Goal: Information Seeking & Learning: Learn about a topic

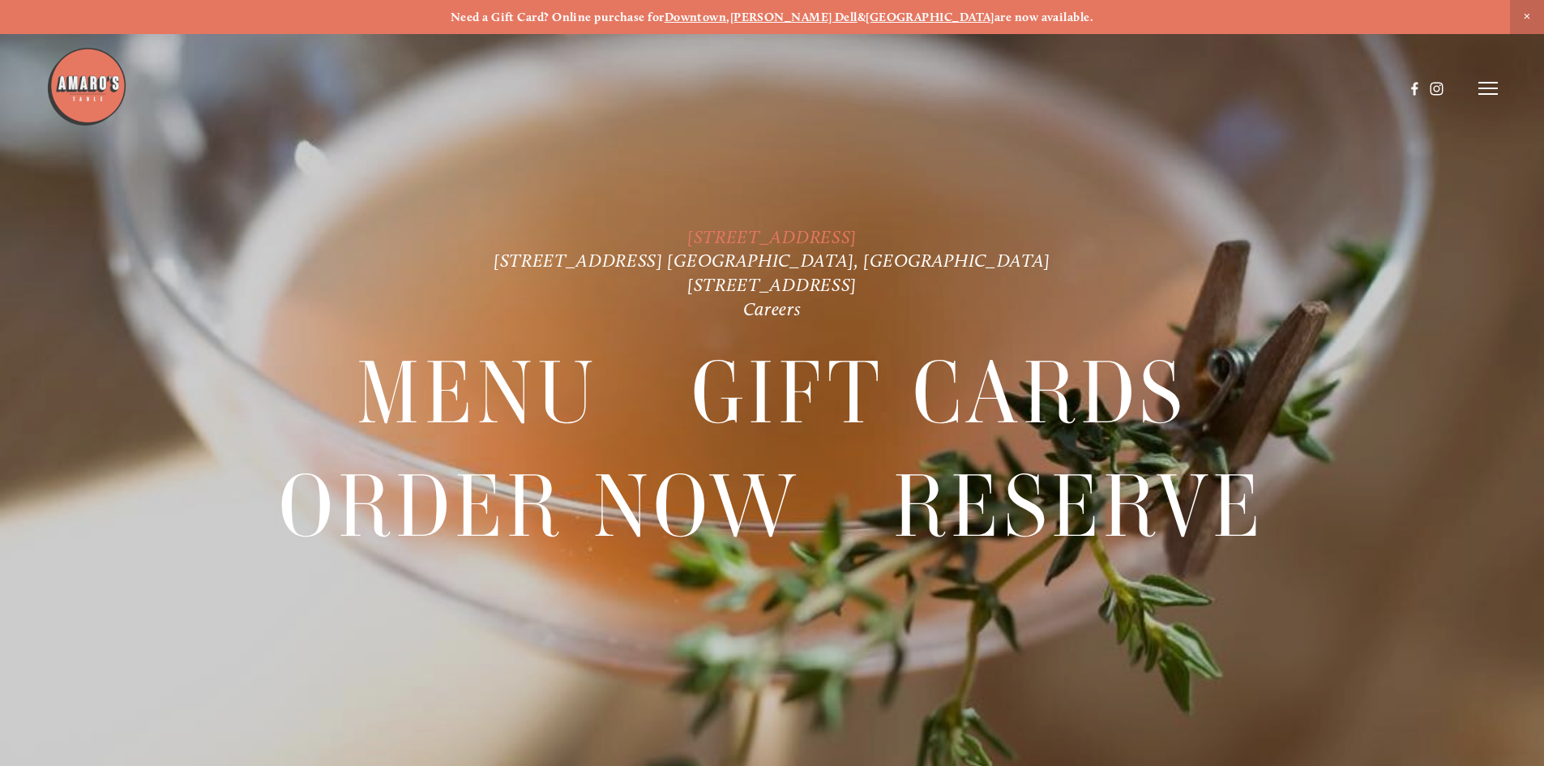
click at [857, 236] on link "[STREET_ADDRESS]" at bounding box center [771, 237] width 169 height 22
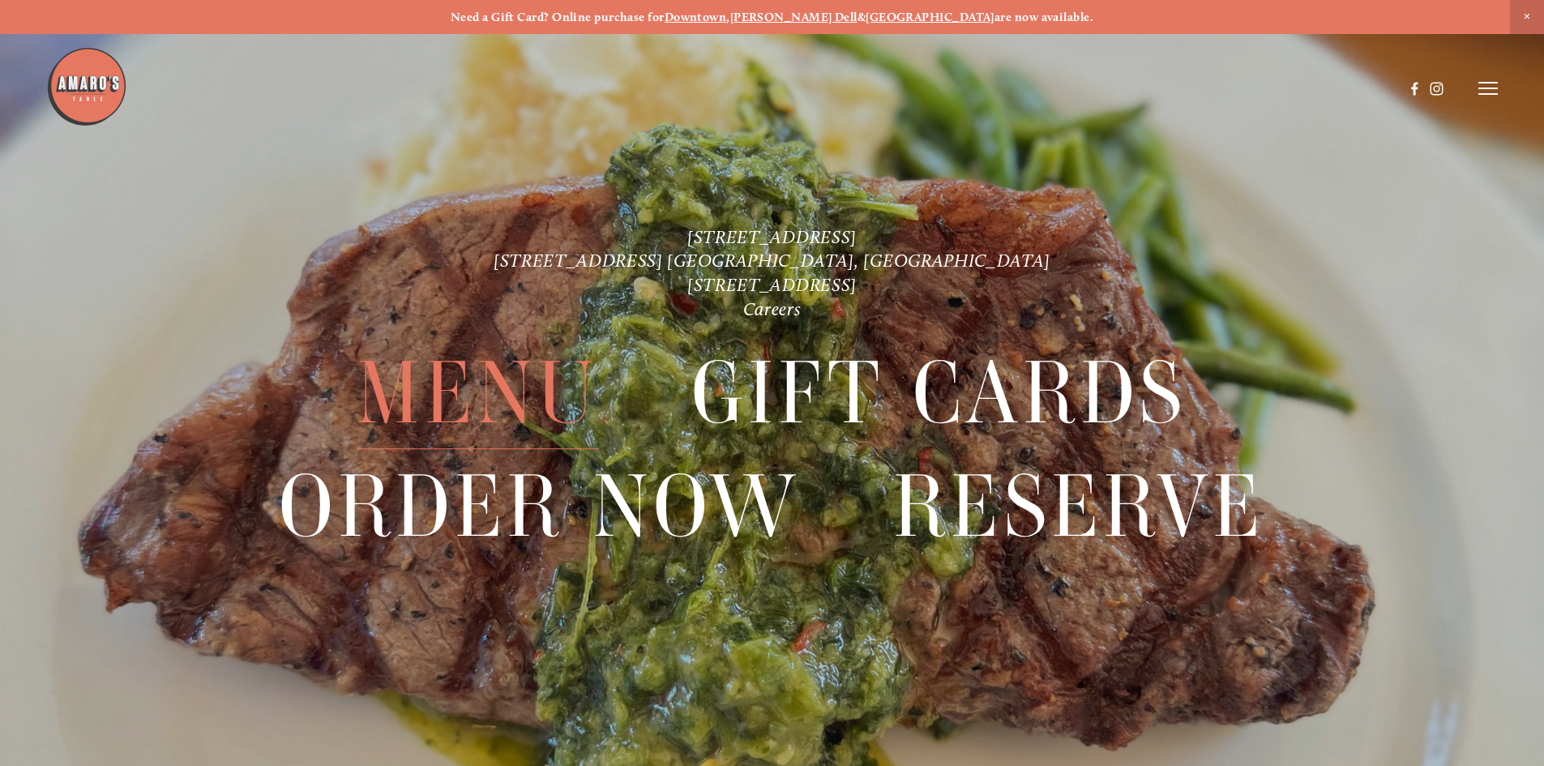
click at [458, 408] on span "Menu" at bounding box center [478, 394] width 242 height 112
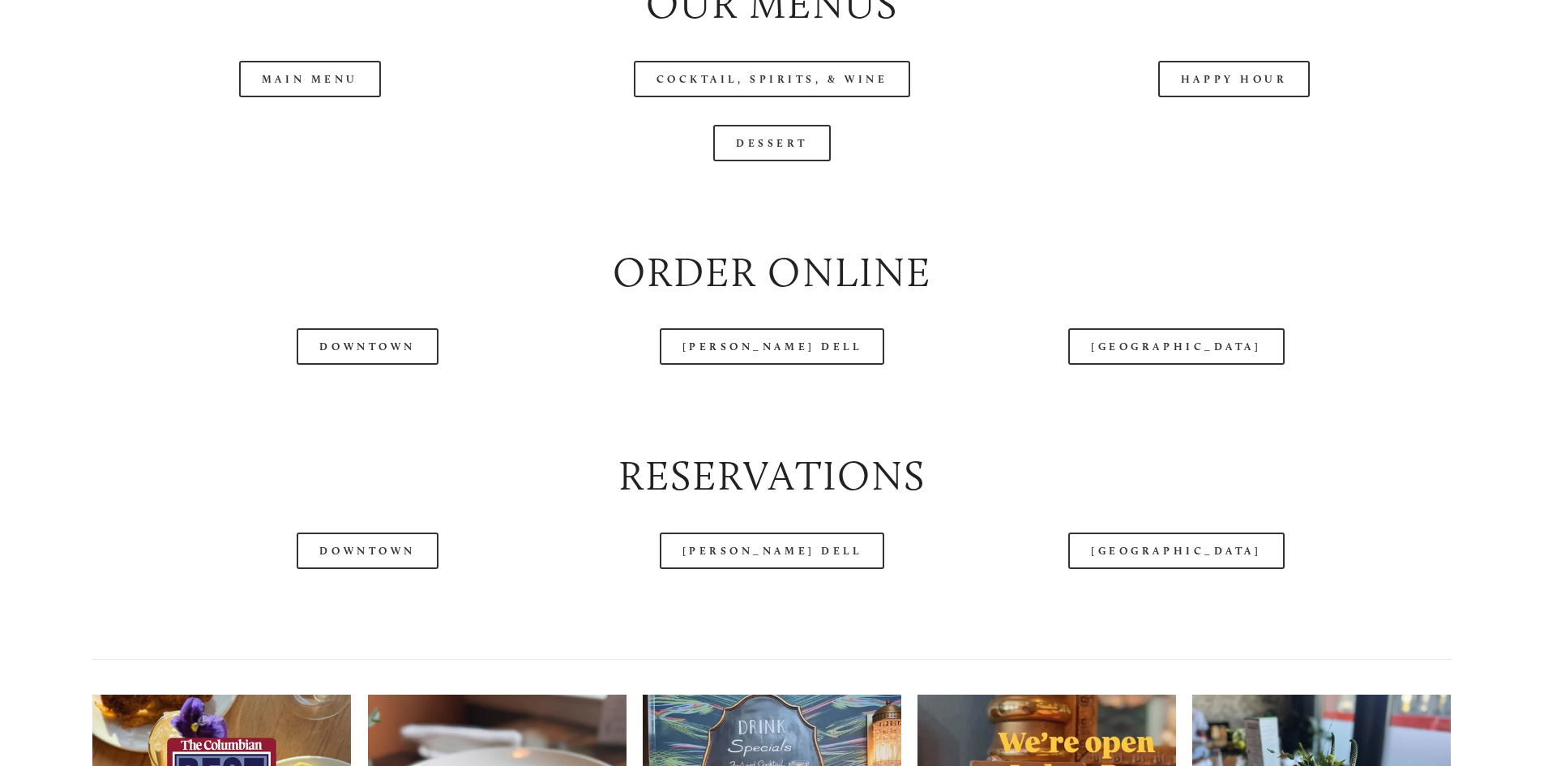
scroll to position [1945, 0]
click at [1255, 123] on header "Menu Order Now Visit Gallery 0" at bounding box center [771, 47] width 1451 height 177
click at [1250, 96] on link "Happy Hour" at bounding box center [1234, 78] width 152 height 36
click at [280, 126] on header "Menu Order Now Visit Gallery 0" at bounding box center [771, 47] width 1451 height 177
click at [347, 96] on link "Main Menu" at bounding box center [310, 78] width 142 height 36
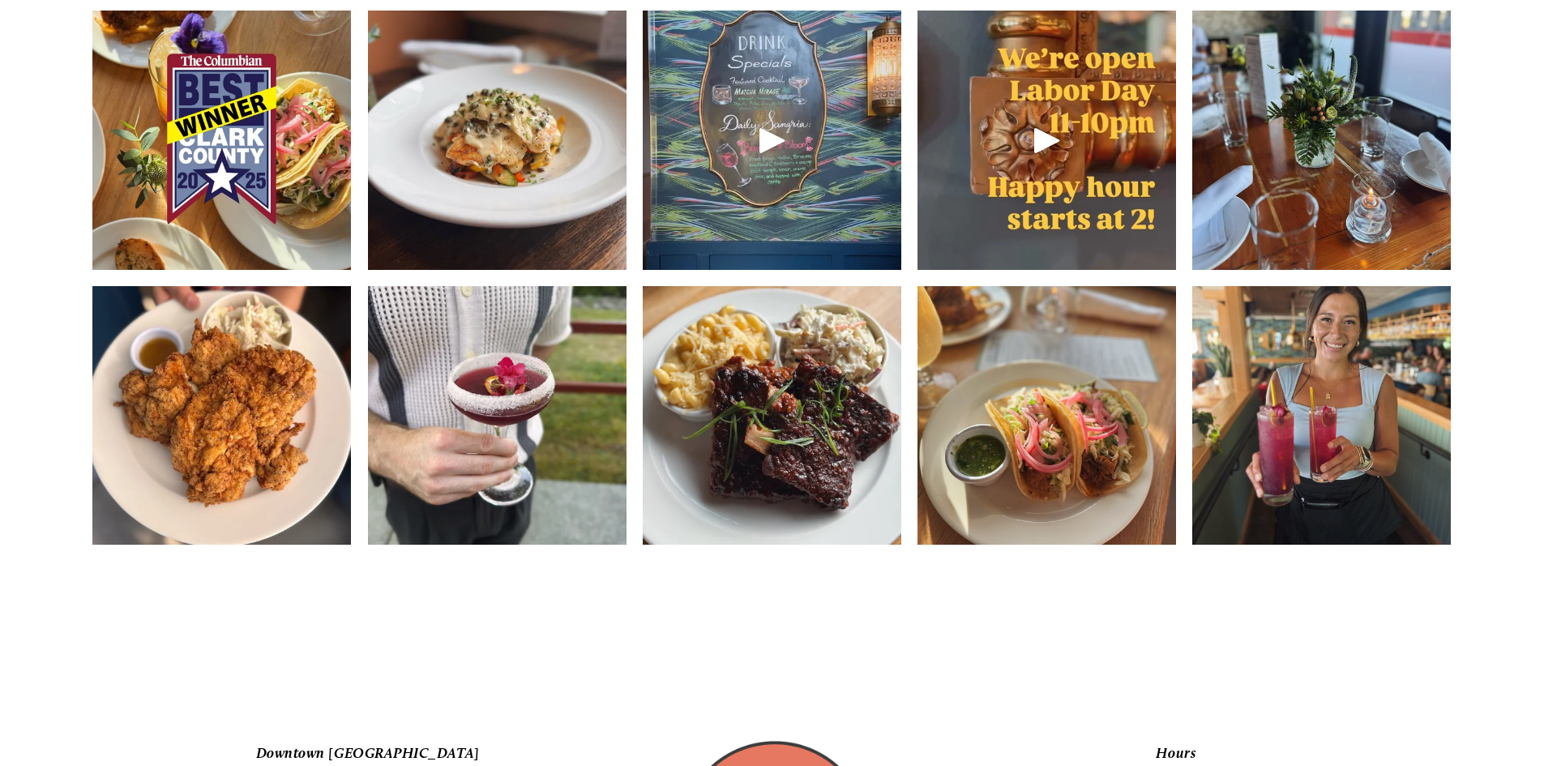
scroll to position [2918, 0]
